Goal: Information Seeking & Learning: Learn about a topic

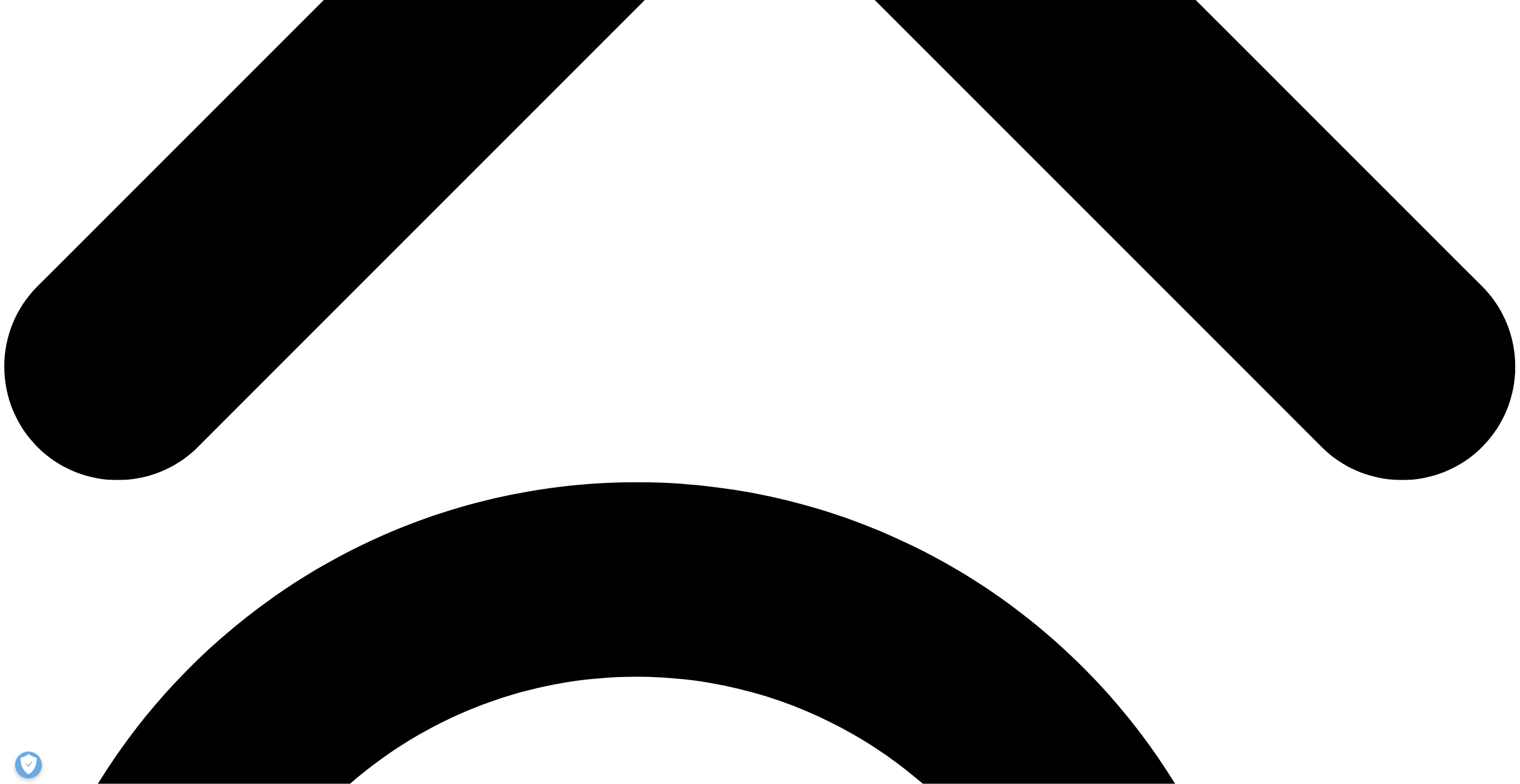
scroll to position [1075, 0]
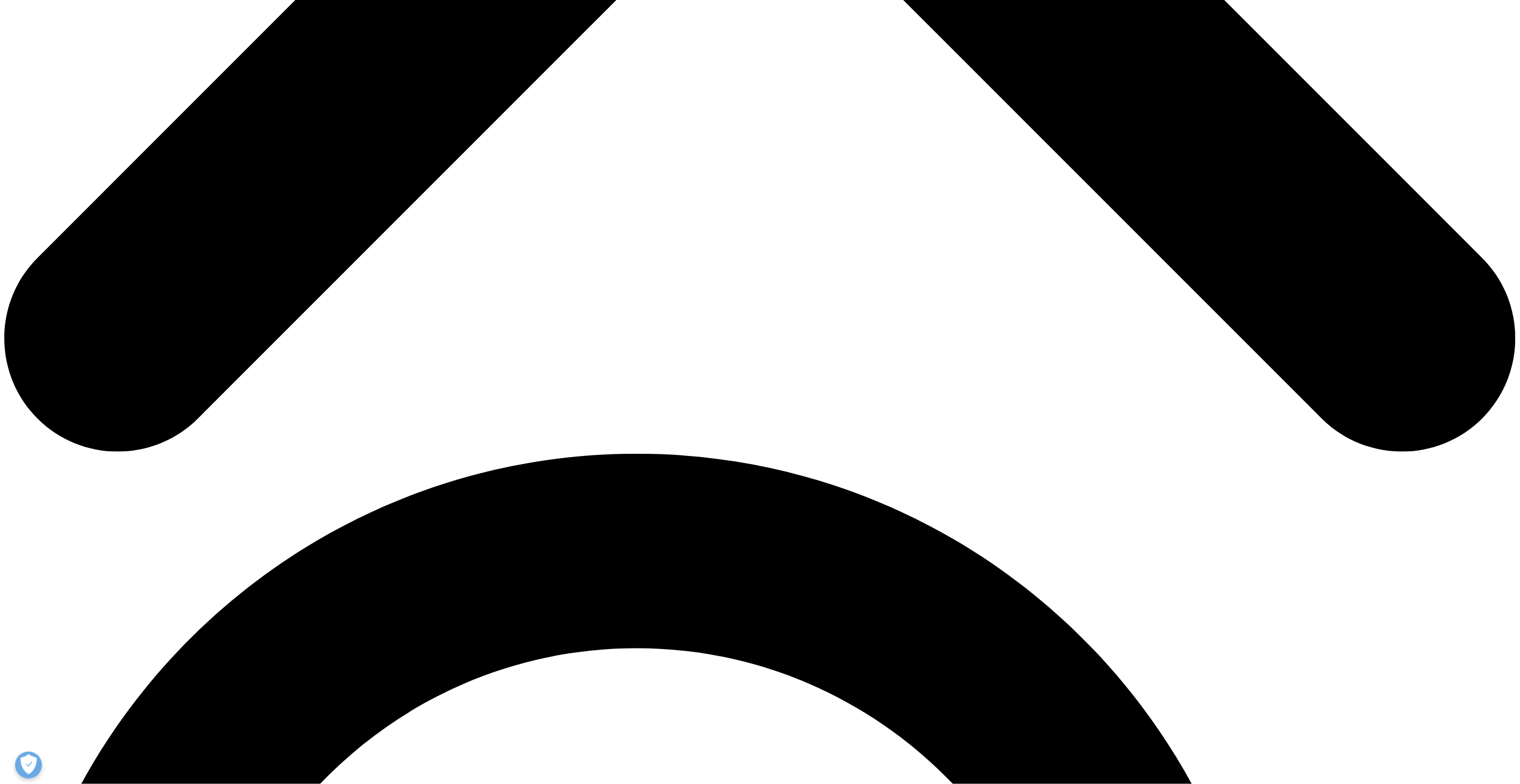
drag, startPoint x: 550, startPoint y: 352, endPoint x: 752, endPoint y: 402, distance: 208.1
drag, startPoint x: 549, startPoint y: 423, endPoint x: 850, endPoint y: 490, distance: 308.4
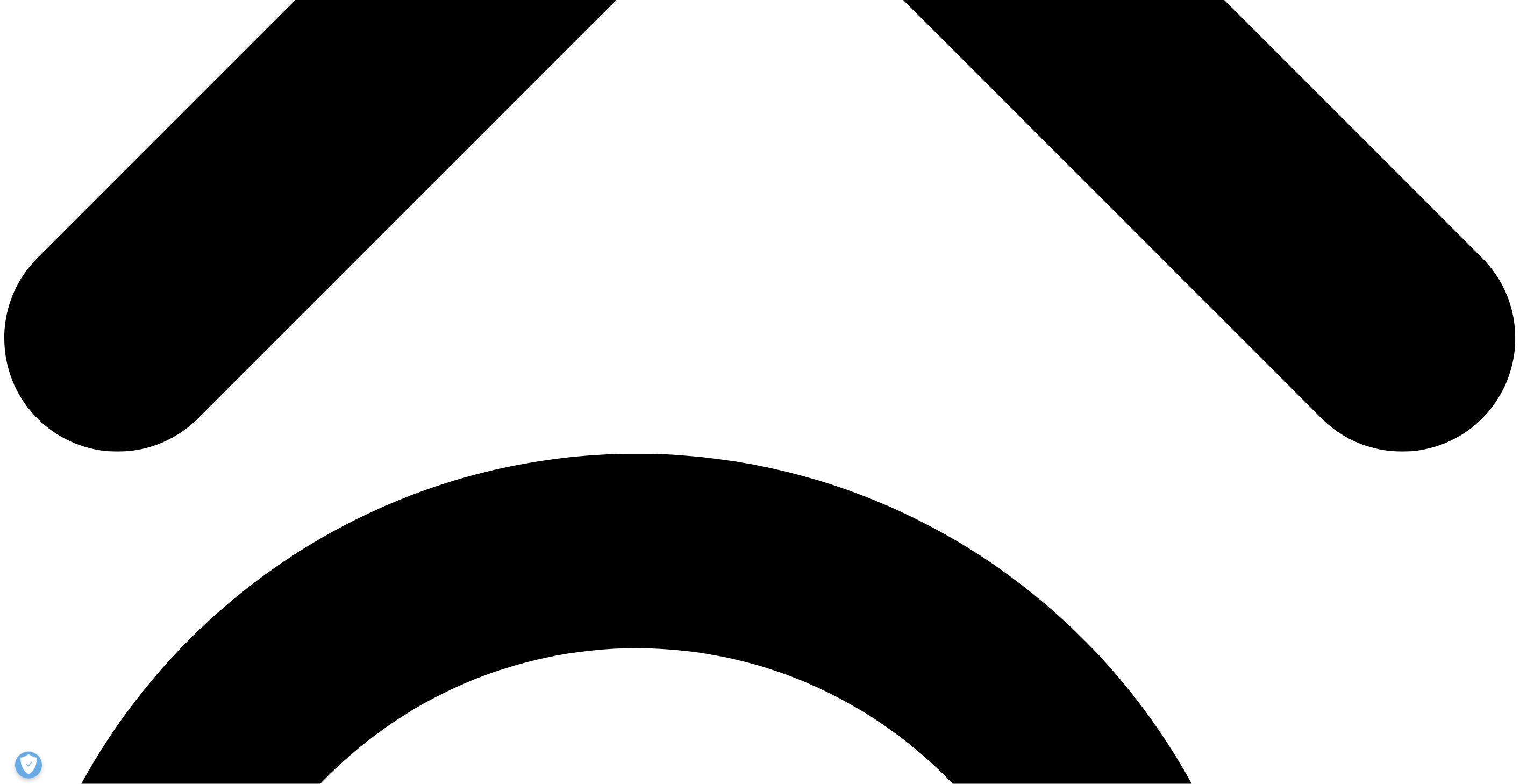
drag, startPoint x: 549, startPoint y: 509, endPoint x: 636, endPoint y: 602, distance: 127.3
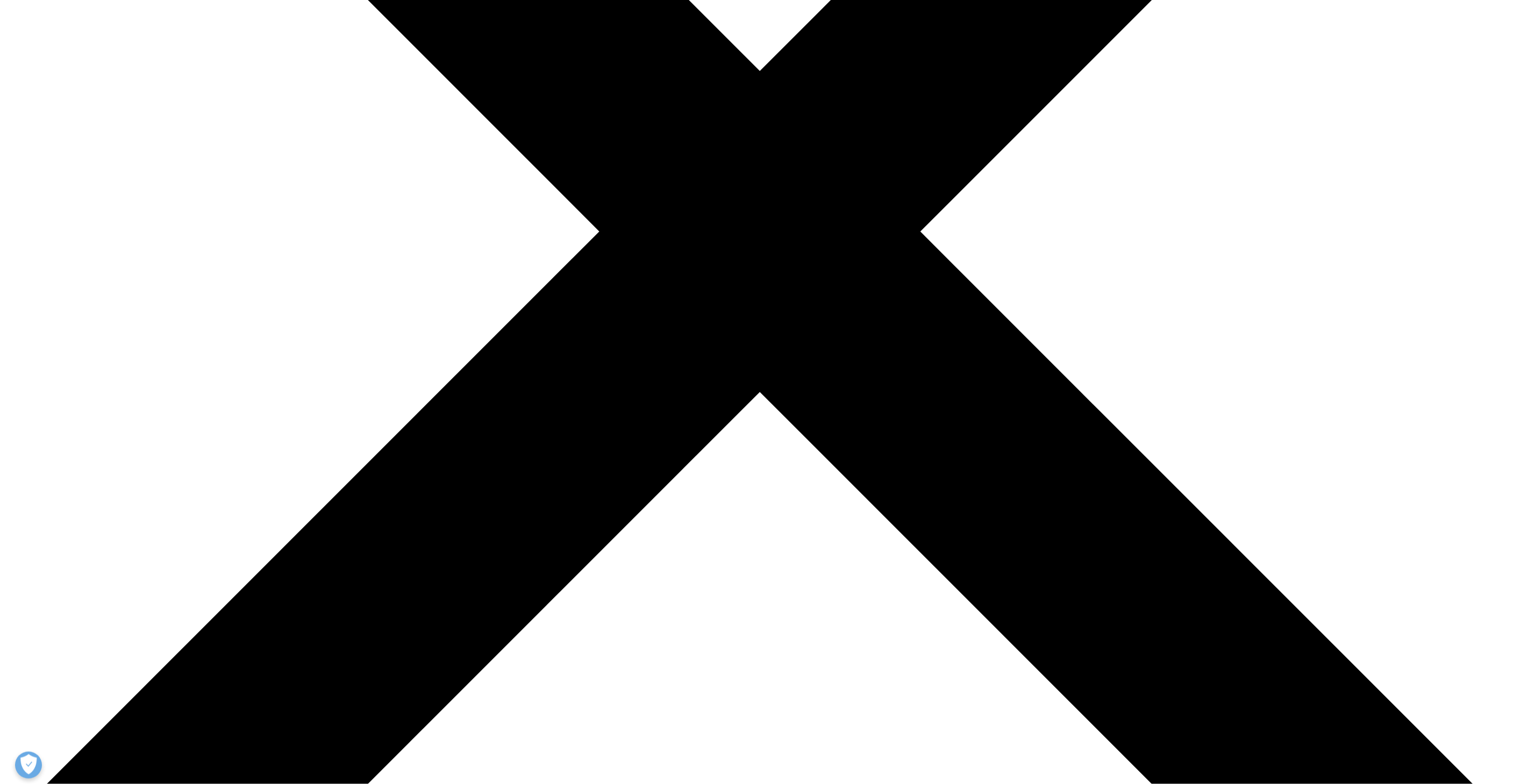
scroll to position [538, 0]
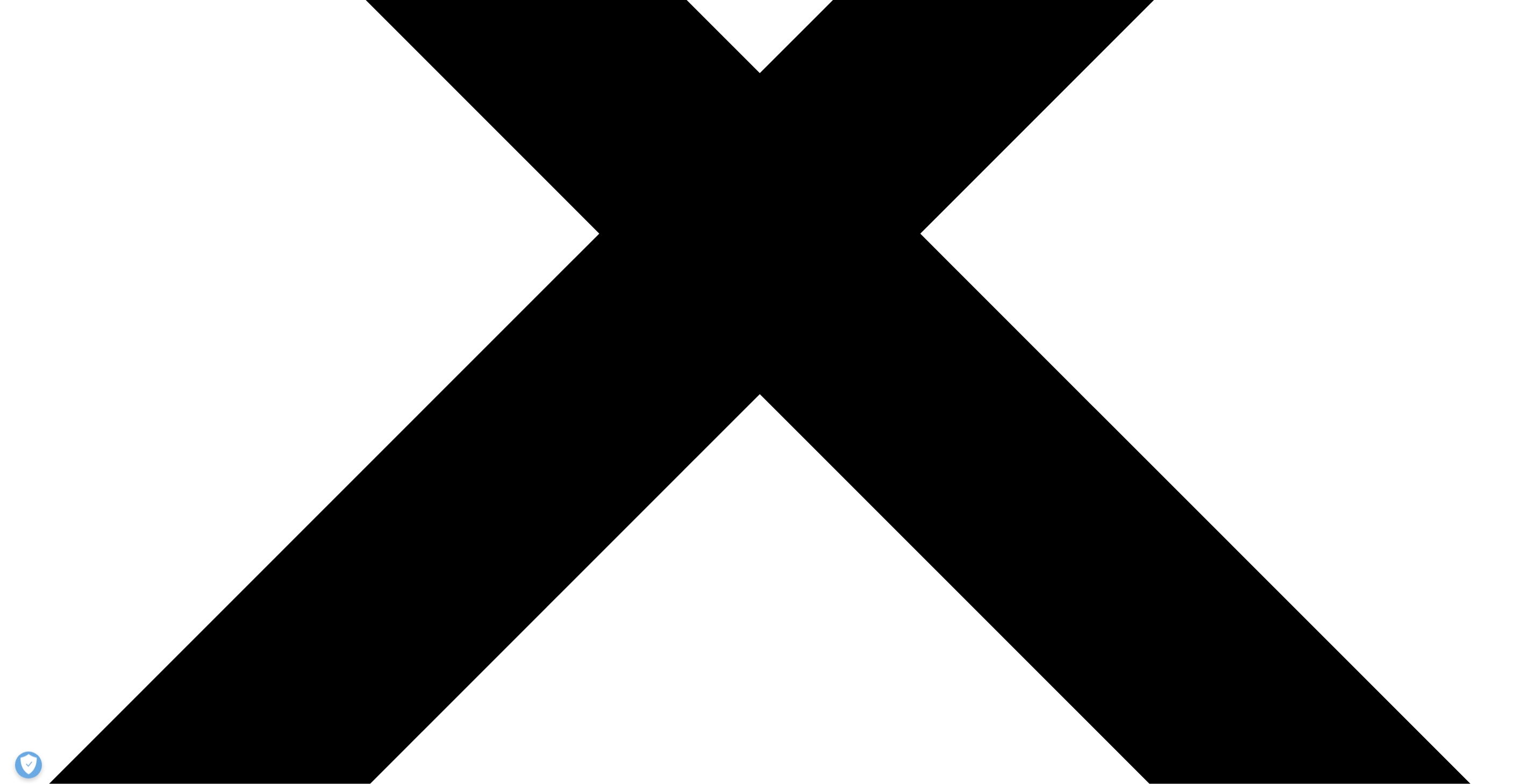
drag, startPoint x: 551, startPoint y: 154, endPoint x: 771, endPoint y: 348, distance: 293.3
drag, startPoint x: 551, startPoint y: 299, endPoint x: 732, endPoint y: 407, distance: 210.8
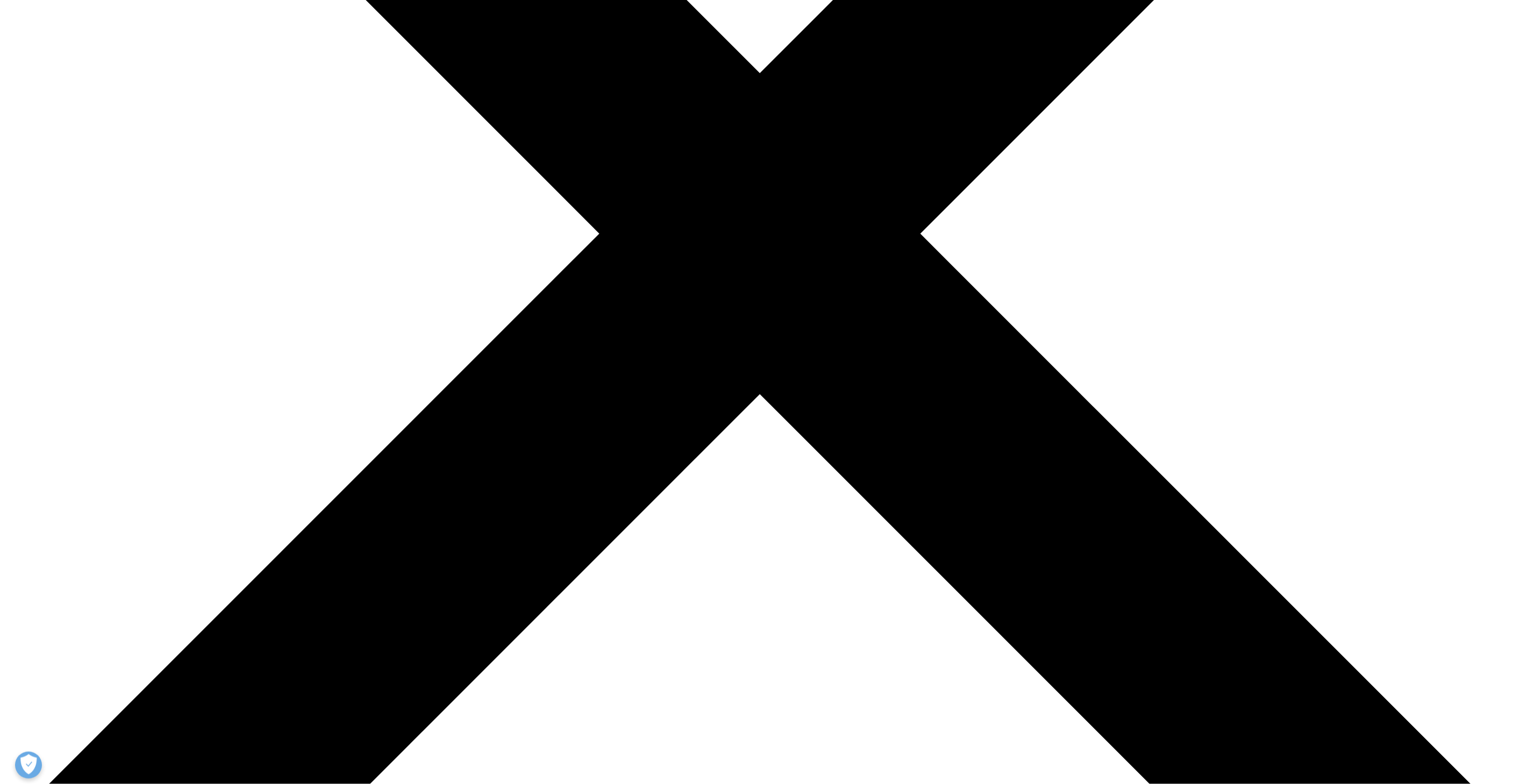
drag, startPoint x: 559, startPoint y: 431, endPoint x: 745, endPoint y: 457, distance: 187.8
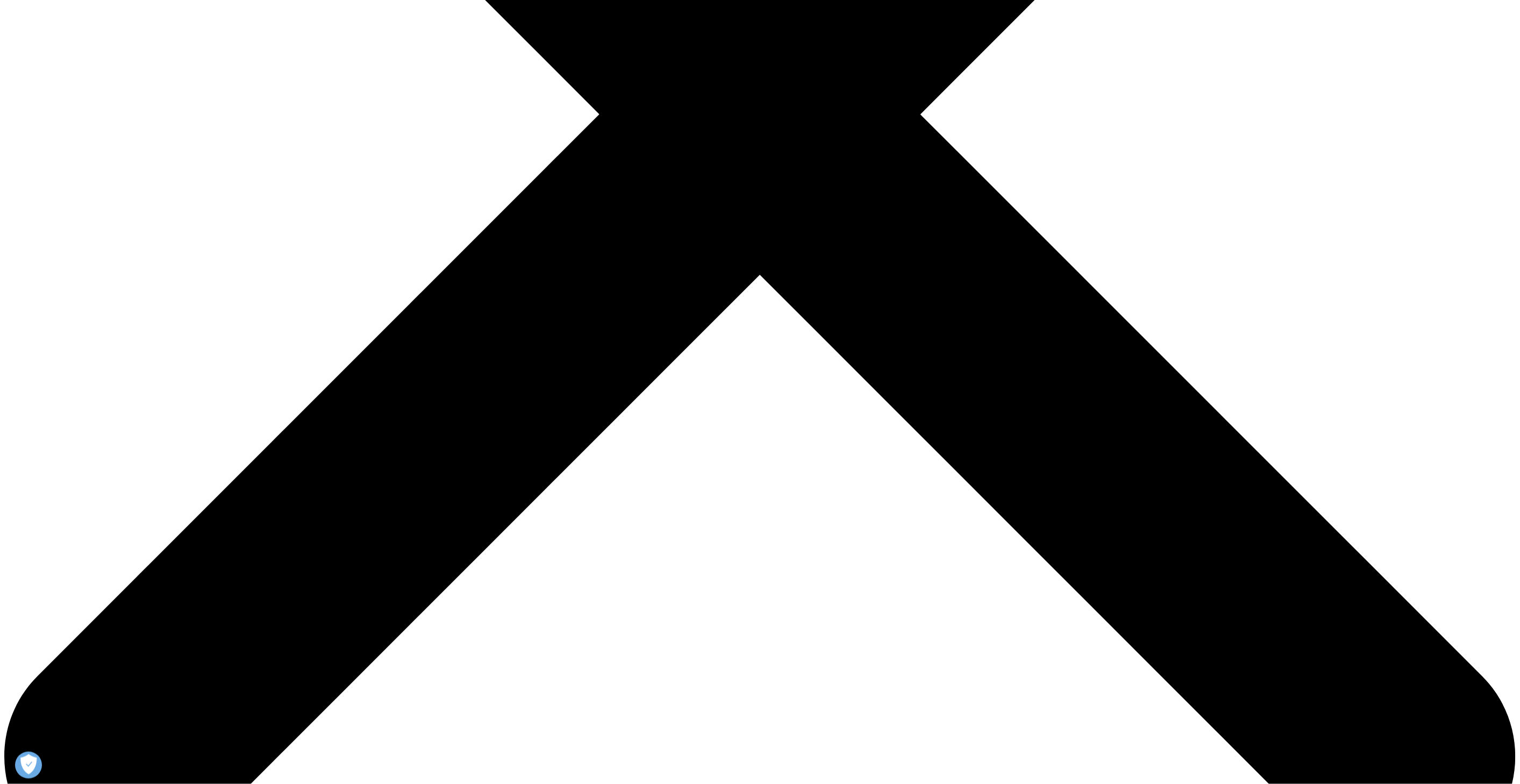
drag, startPoint x: 621, startPoint y: 324, endPoint x: 654, endPoint y: 324, distance: 33.0
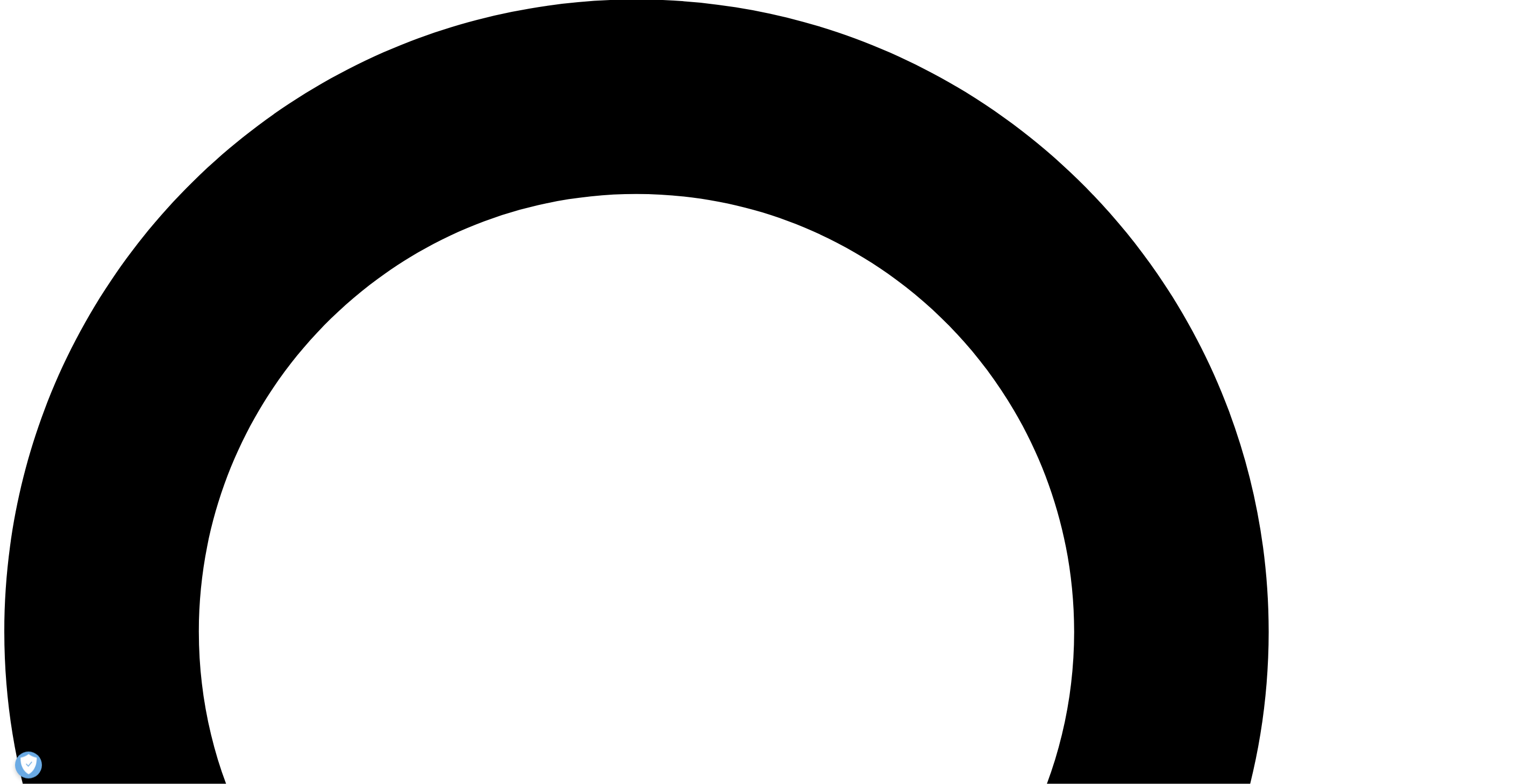
scroll to position [1612, 0]
